Goal: Information Seeking & Learning: Learn about a topic

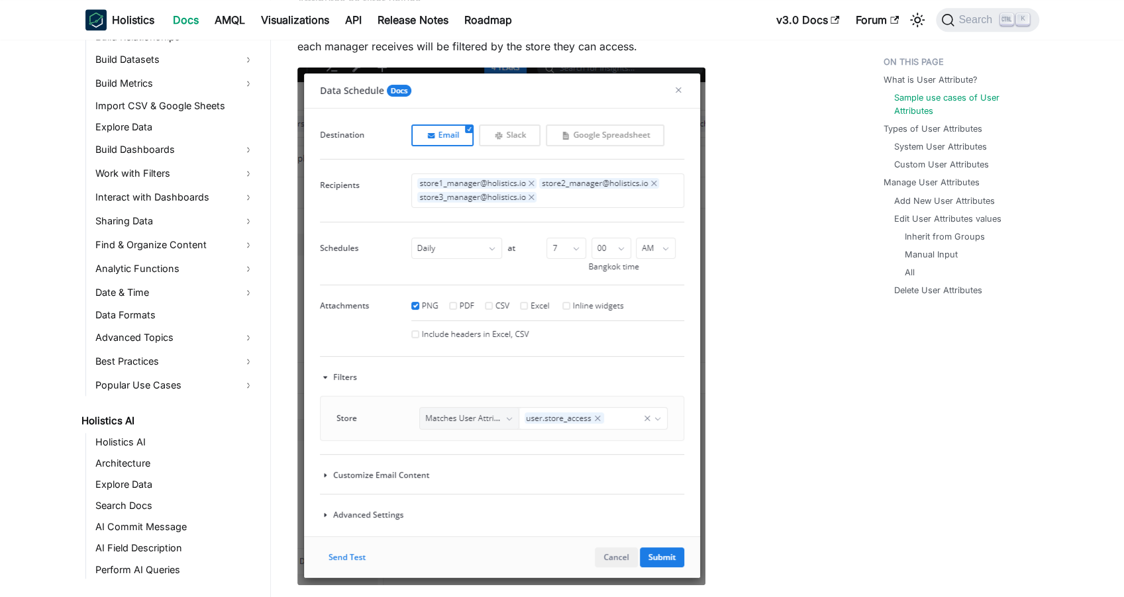
scroll to position [311, 0]
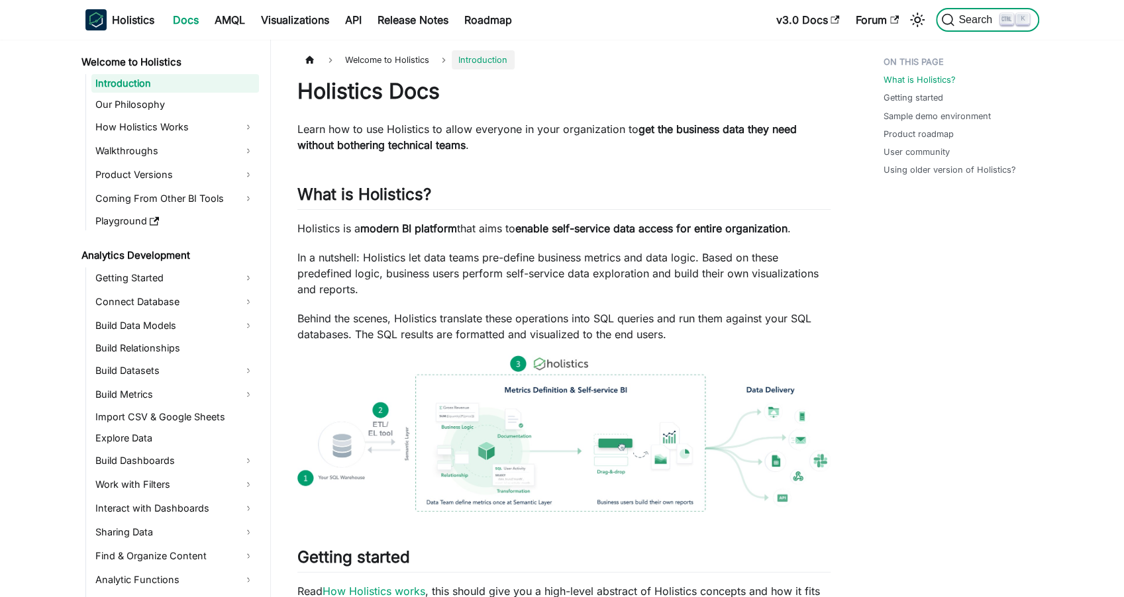
click at [984, 23] on span "Search" at bounding box center [977, 20] width 46 height 12
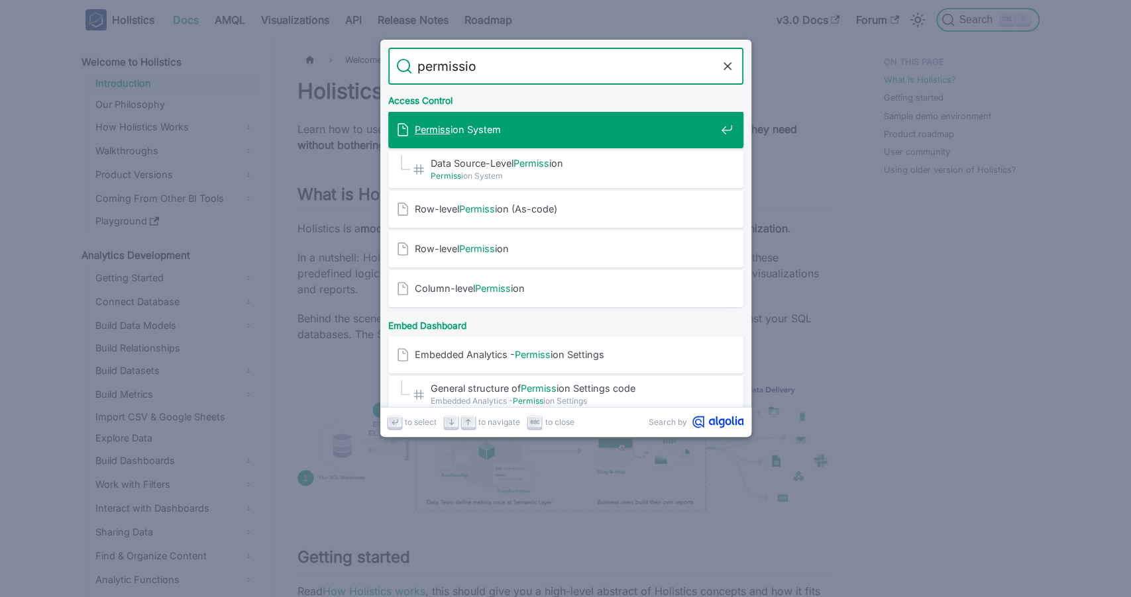
type input "permission"
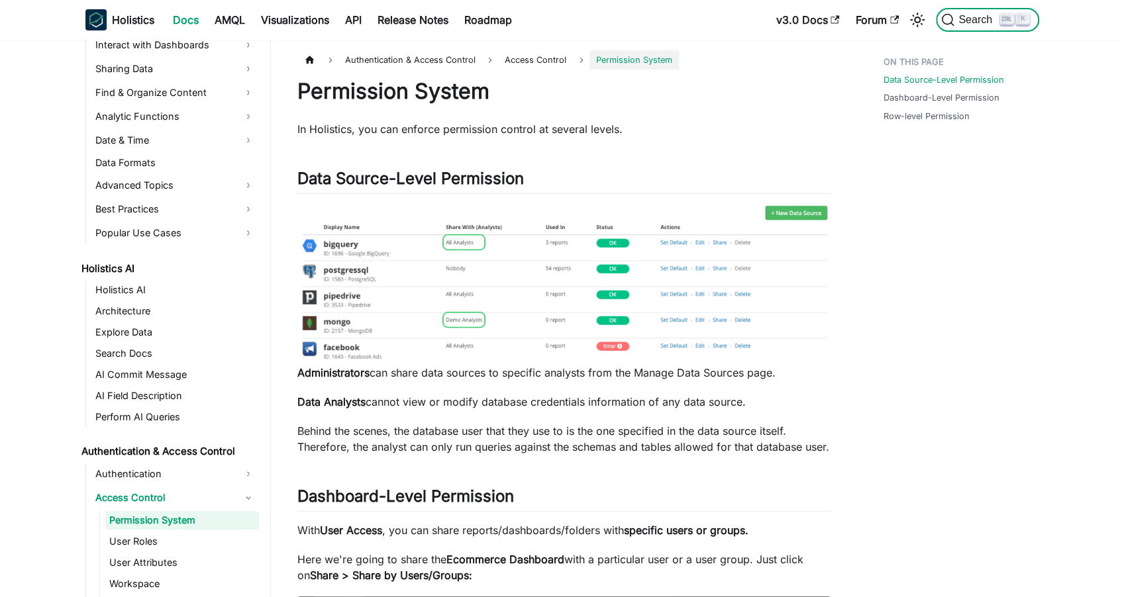
scroll to position [486, 0]
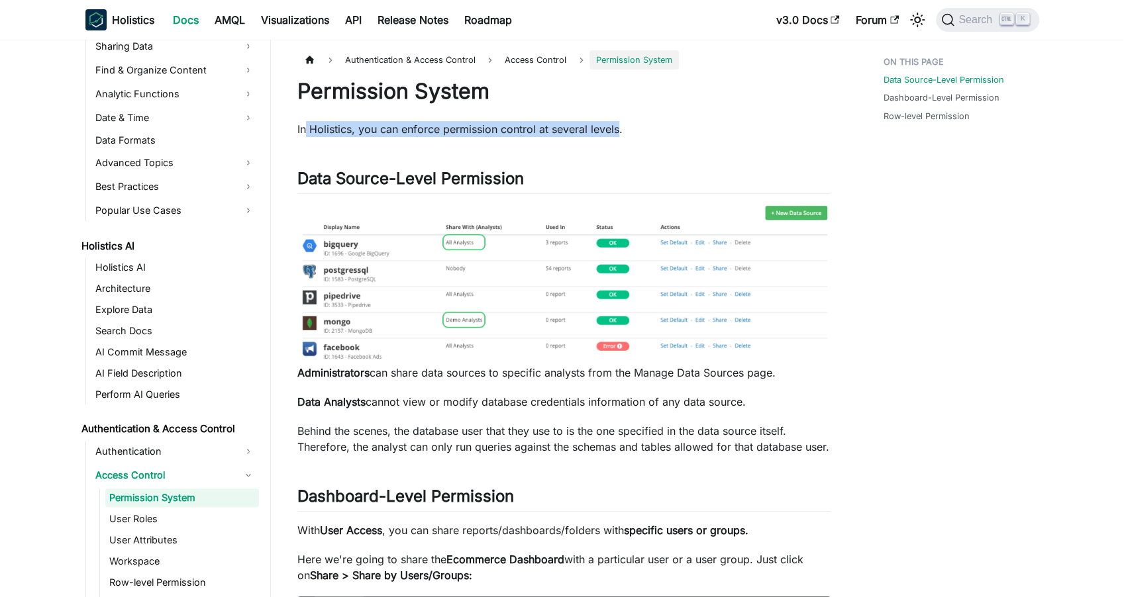
drag, startPoint x: 323, startPoint y: 128, endPoint x: 666, endPoint y: 135, distance: 343.2
click at [662, 135] on p "In Holistics, you can enforce permission control at several levels." at bounding box center [563, 129] width 533 height 16
click at [666, 135] on p "In Holistics, you can enforce permission control at several levels." at bounding box center [563, 129] width 533 height 16
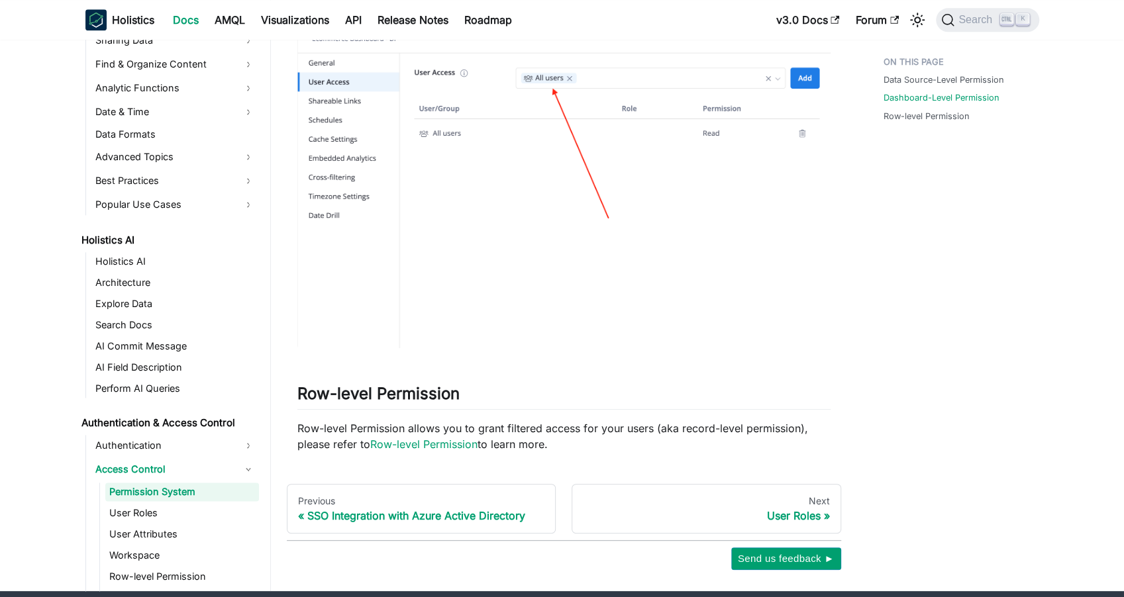
scroll to position [975, 0]
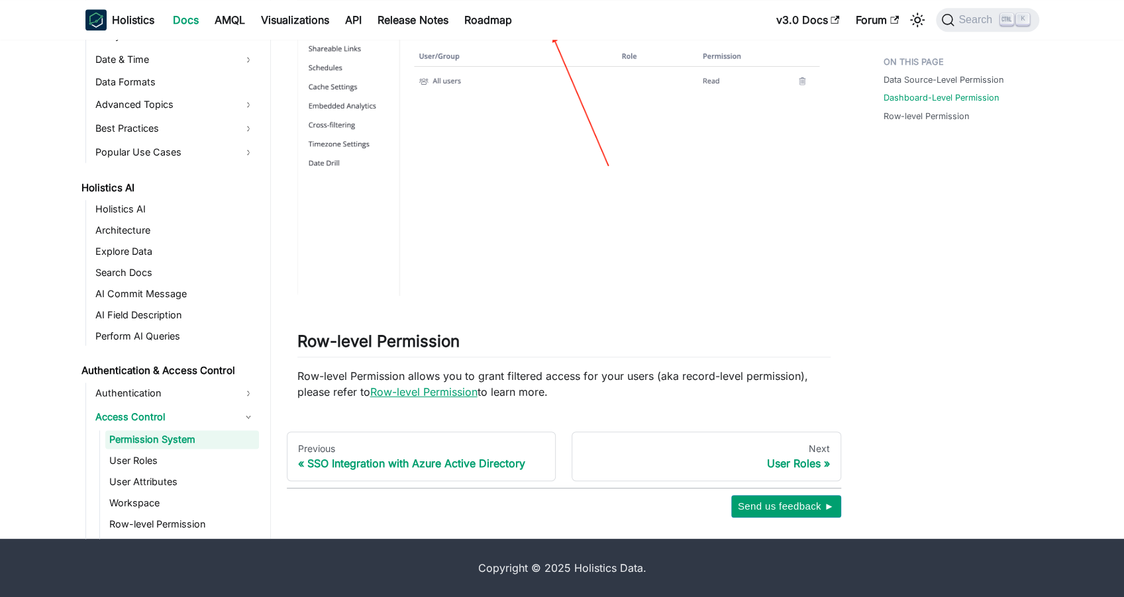
click at [424, 392] on link "Row-level Permission" at bounding box center [423, 391] width 107 height 13
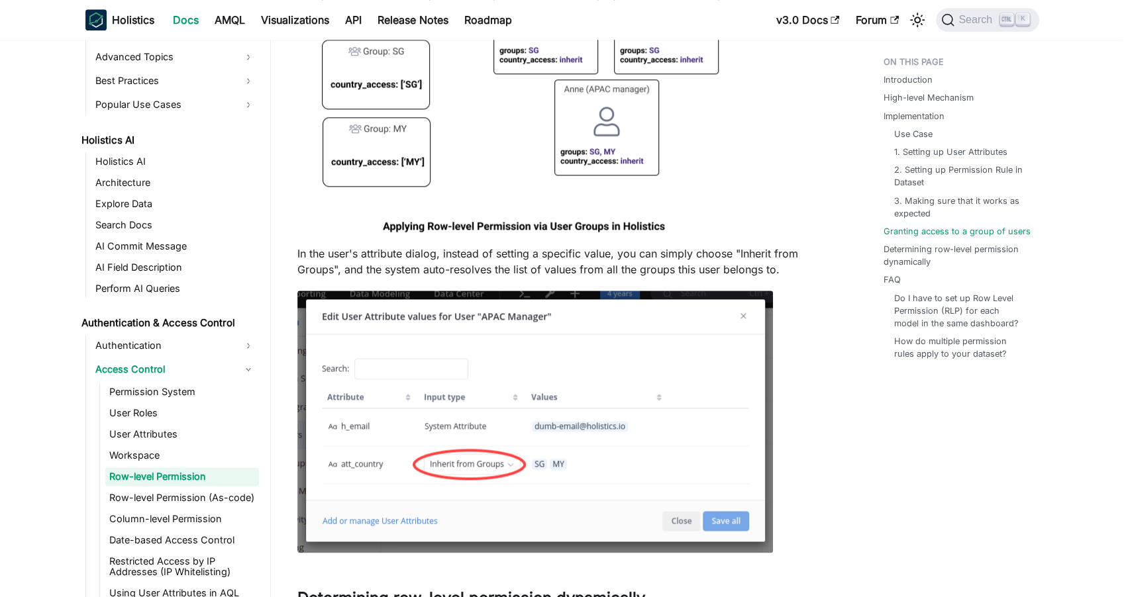
scroll to position [4345, 0]
